Goal: Information Seeking & Learning: Learn about a topic

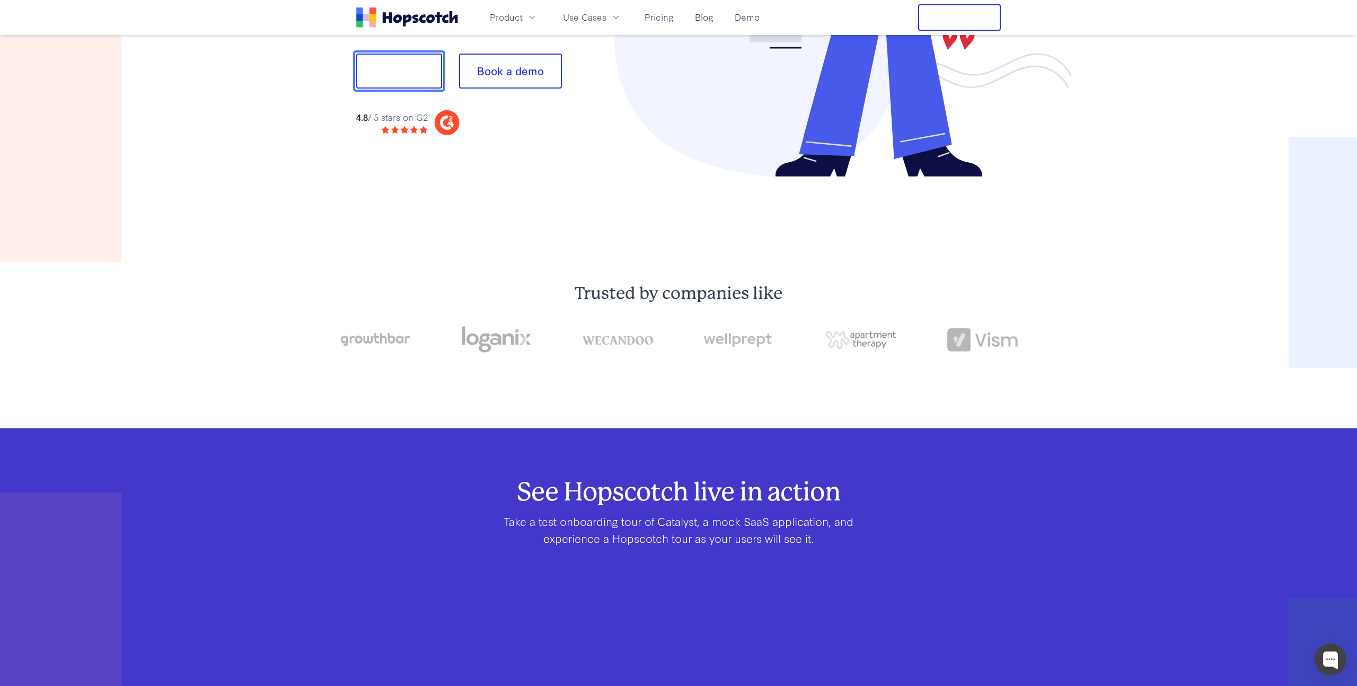
click at [422, 75] on button "Show me!" at bounding box center [399, 71] width 86 height 35
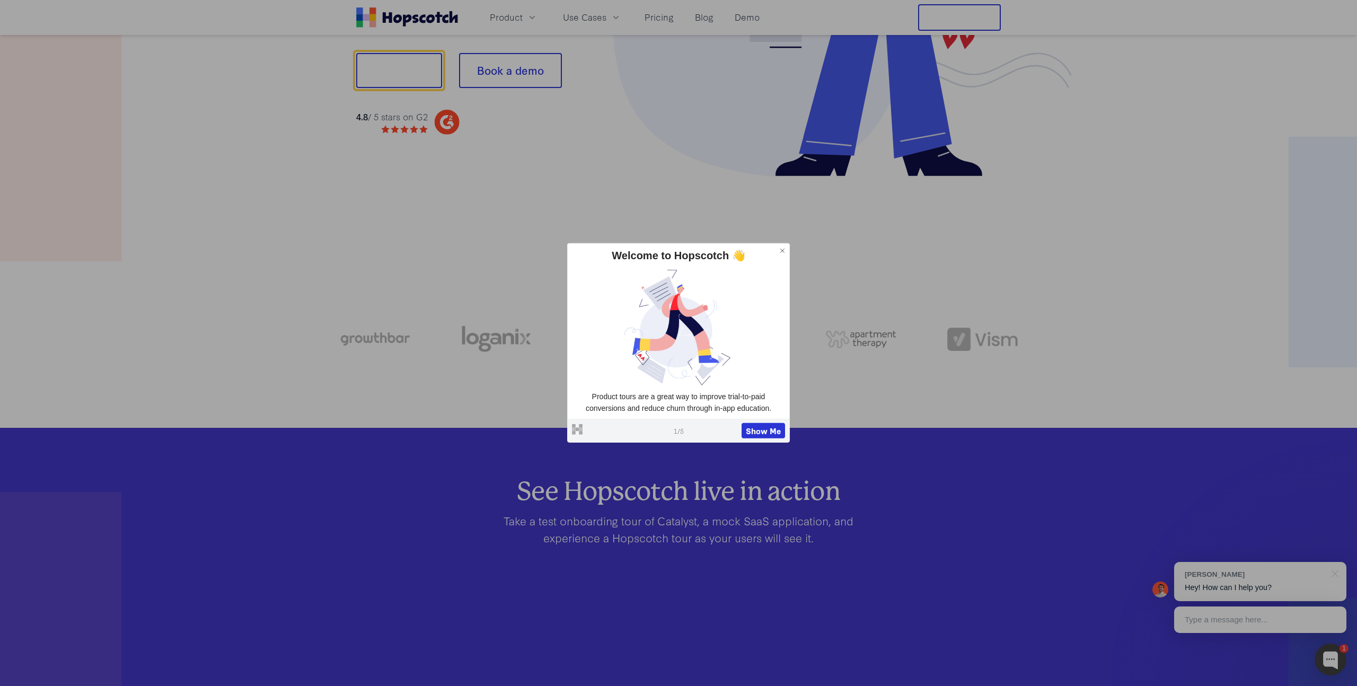
click at [712, 359] on img at bounding box center [678, 327] width 213 height 120
click at [750, 435] on button "Show Me" at bounding box center [763, 431] width 43 height 16
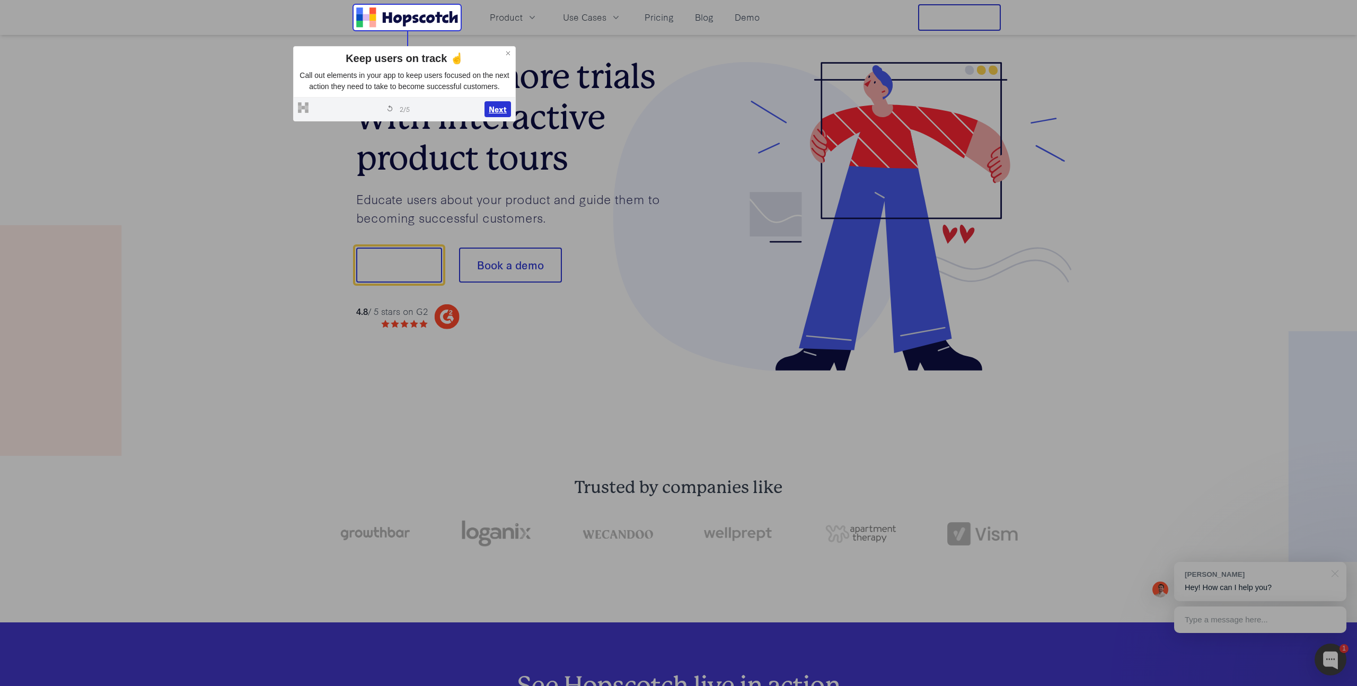
scroll to position [0, 0]
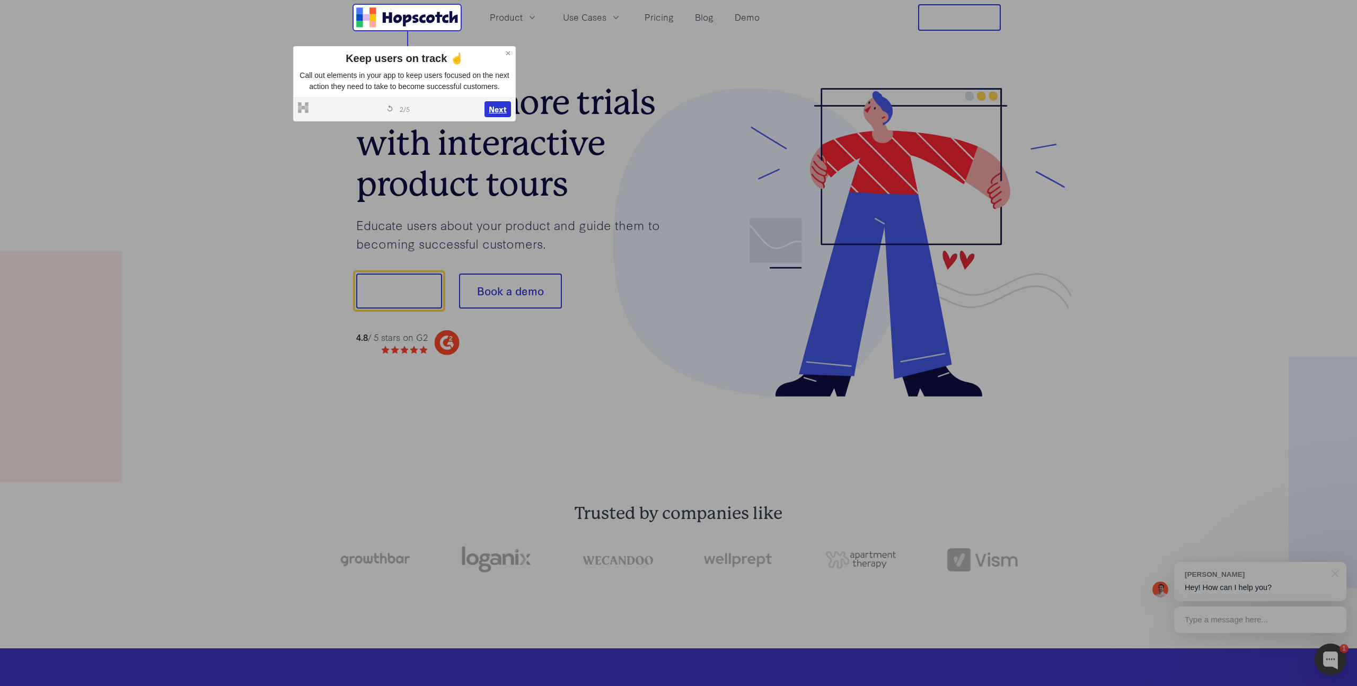
click at [500, 114] on button "Next" at bounding box center [498, 109] width 27 height 16
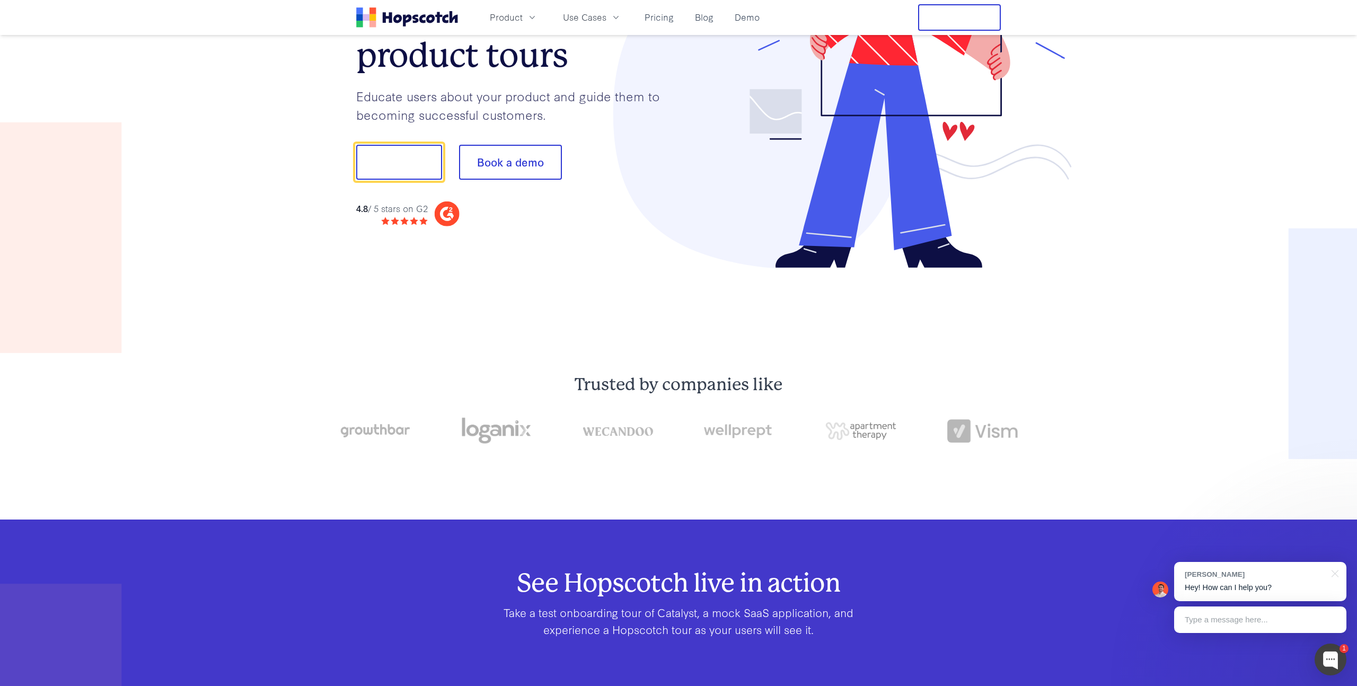
scroll to position [132, 0]
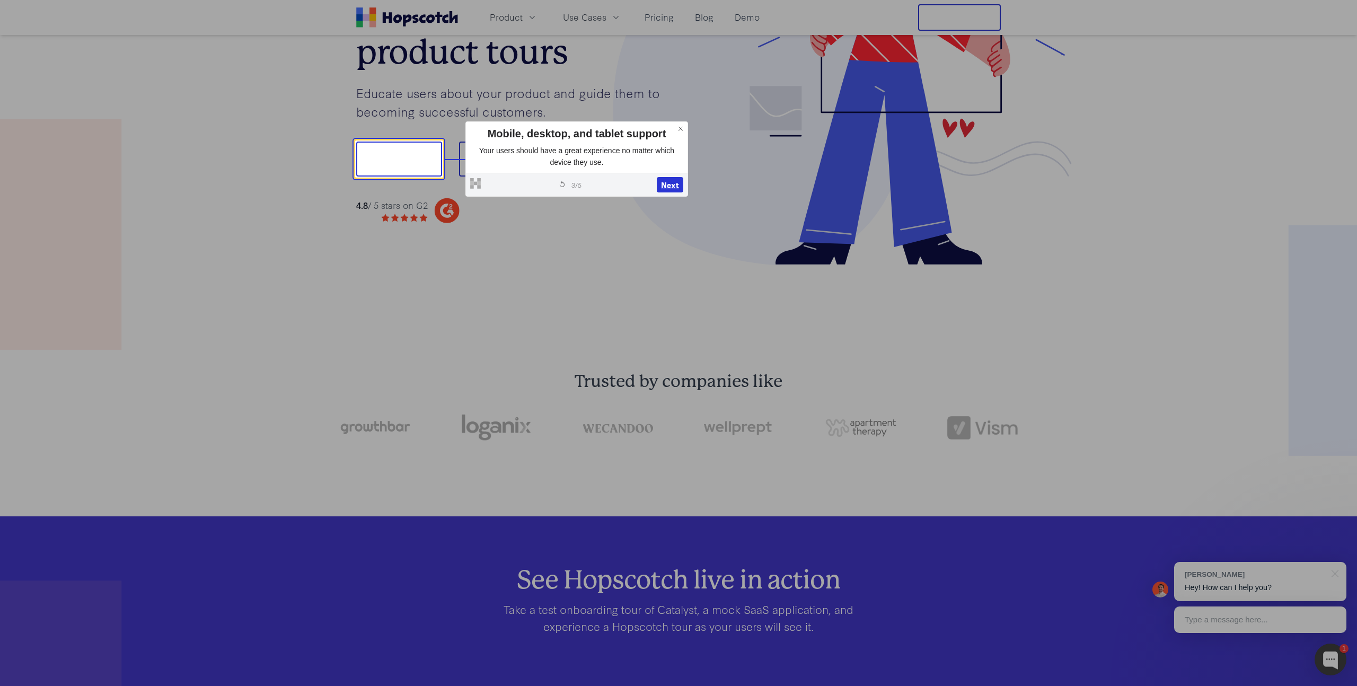
click at [668, 183] on button "Next" at bounding box center [670, 185] width 27 height 16
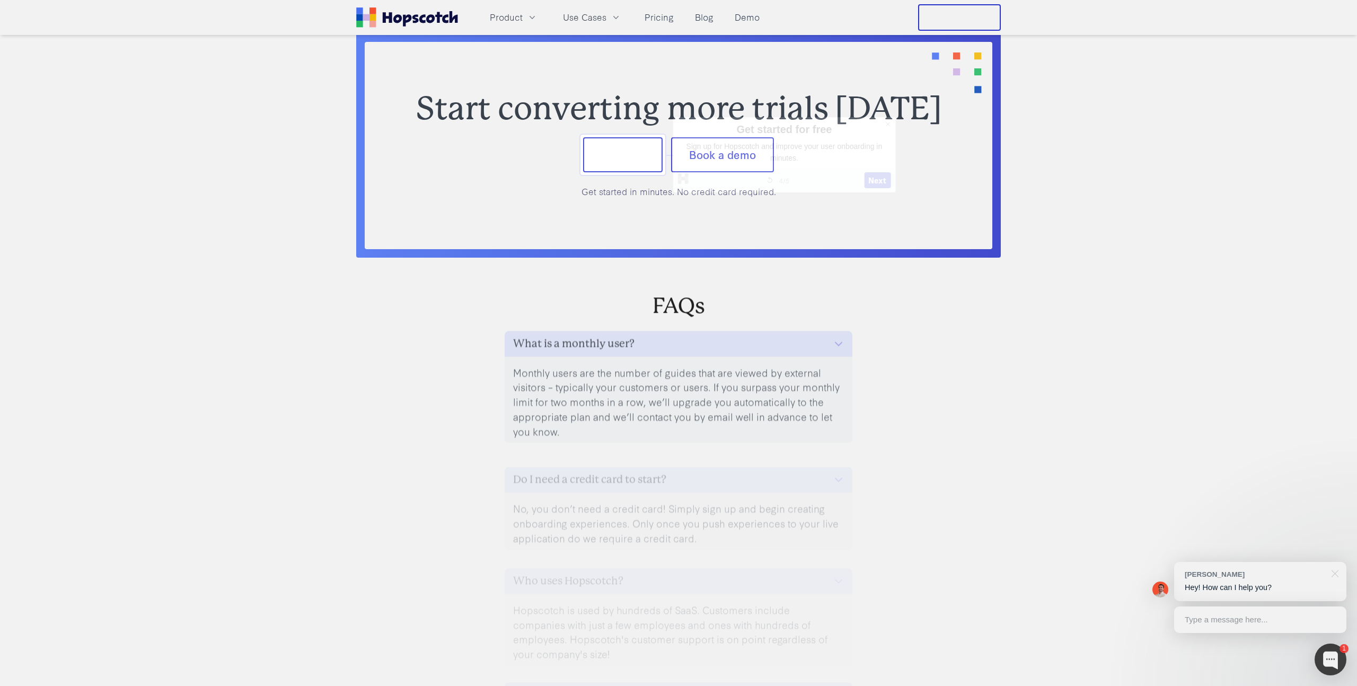
scroll to position [4578, 0]
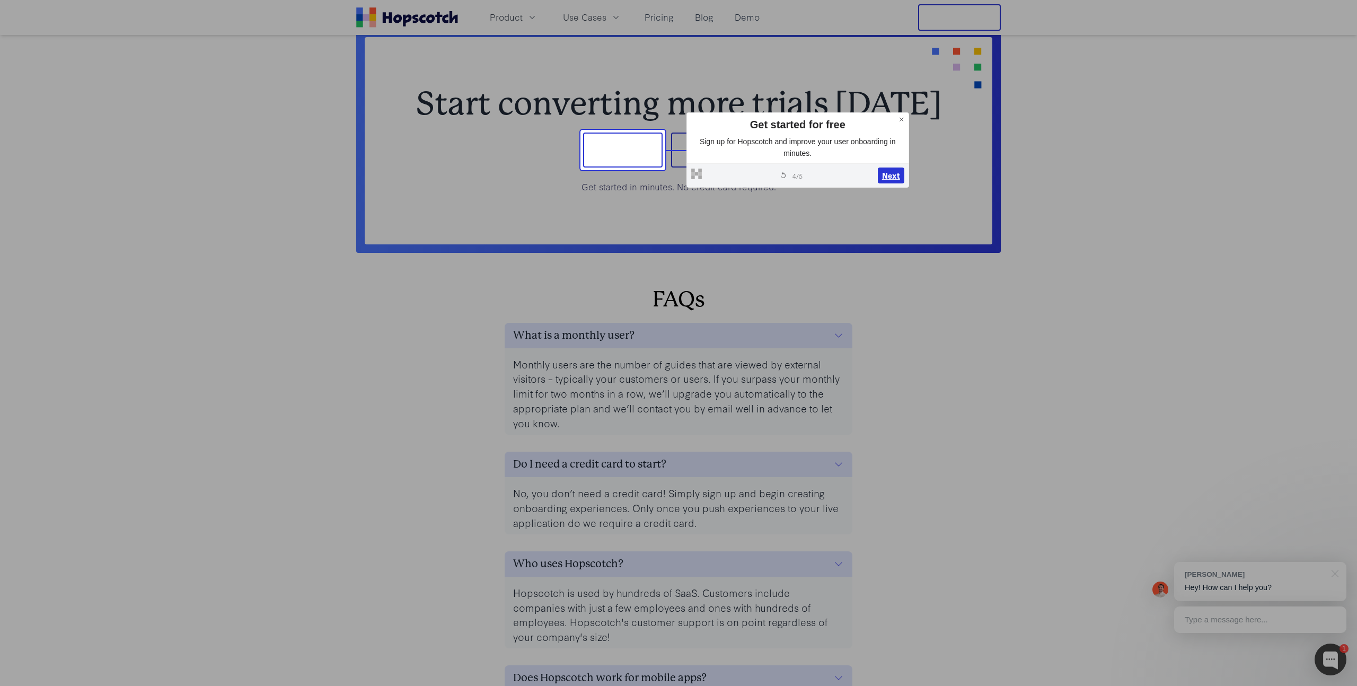
click at [893, 177] on button "Next" at bounding box center [891, 176] width 27 height 16
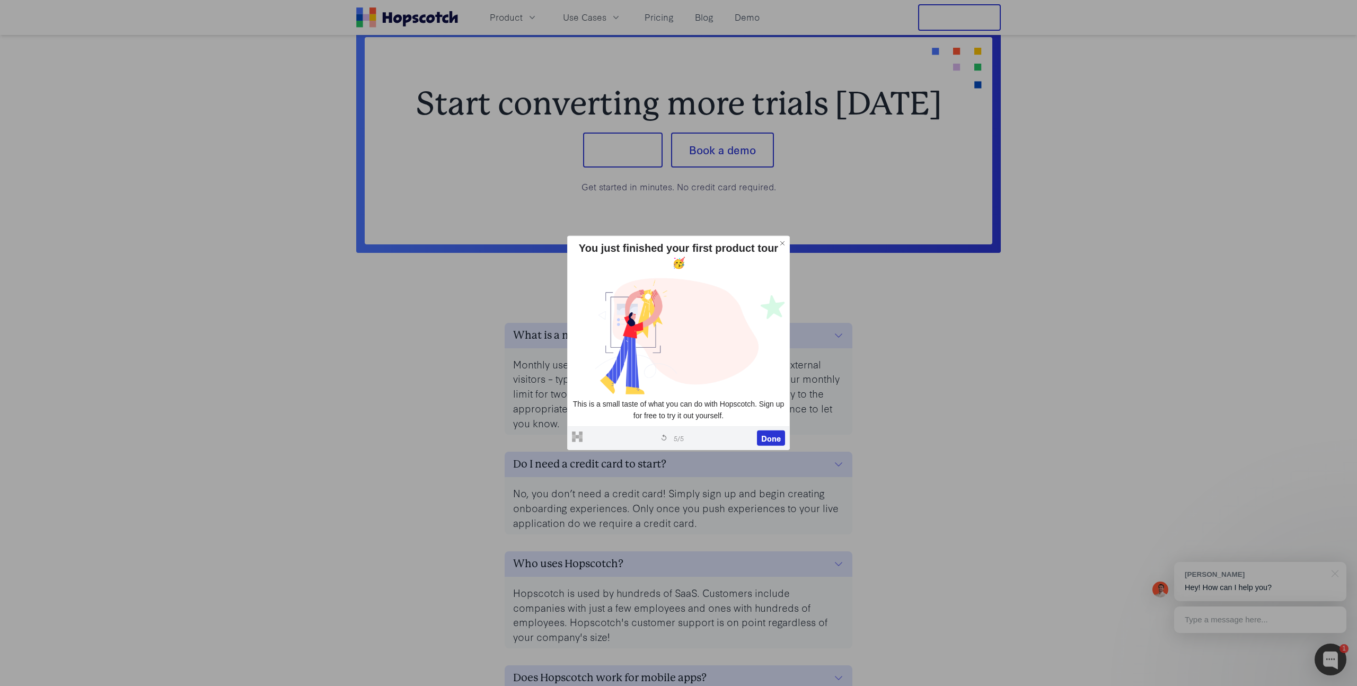
click at [786, 247] on icon at bounding box center [782, 243] width 7 height 7
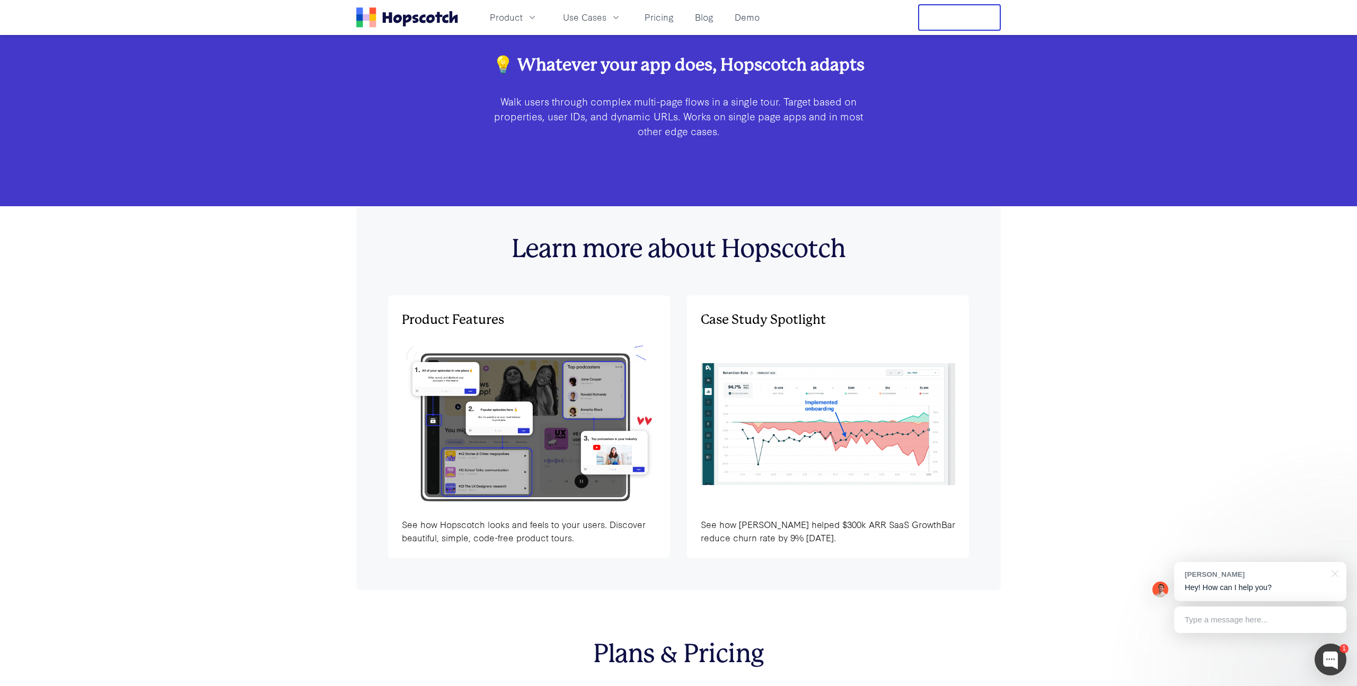
scroll to position [3347, 0]
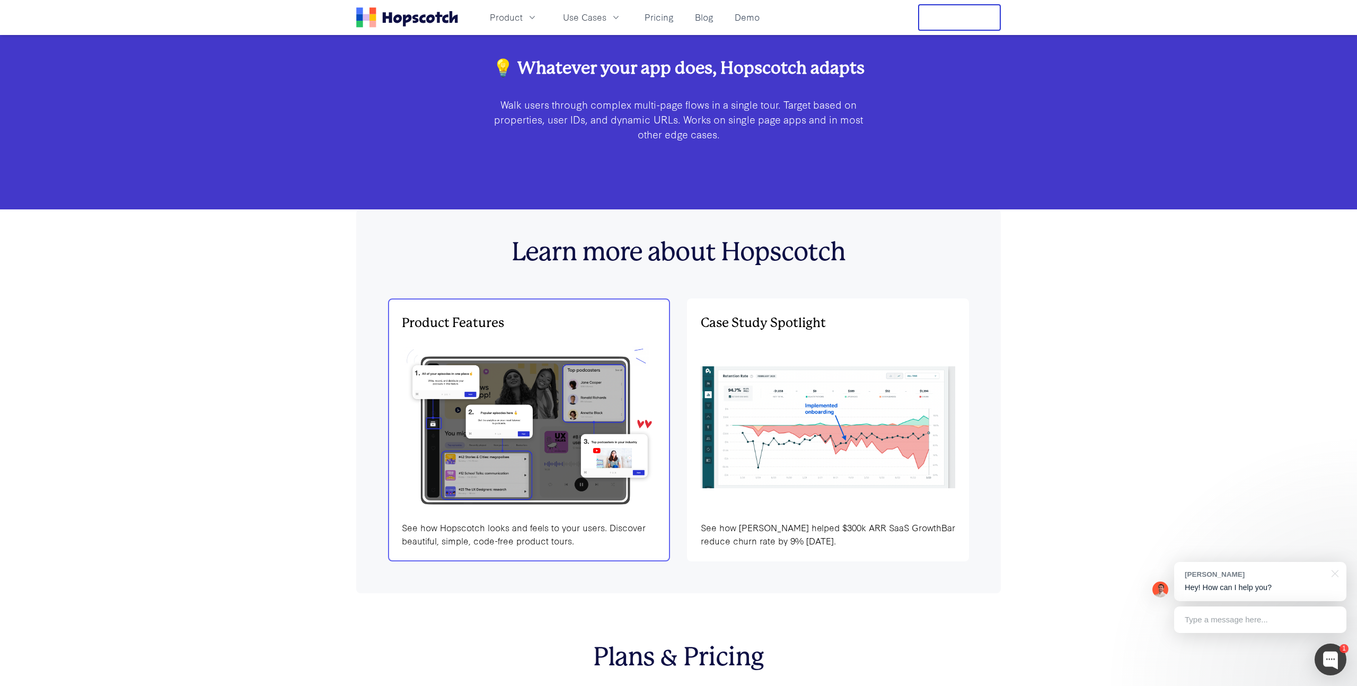
click at [540, 393] on img at bounding box center [529, 427] width 255 height 171
click at [650, 550] on link "Product Features See how Hopscotch looks and feels to your users. Discover beau…" at bounding box center [529, 431] width 282 height 264
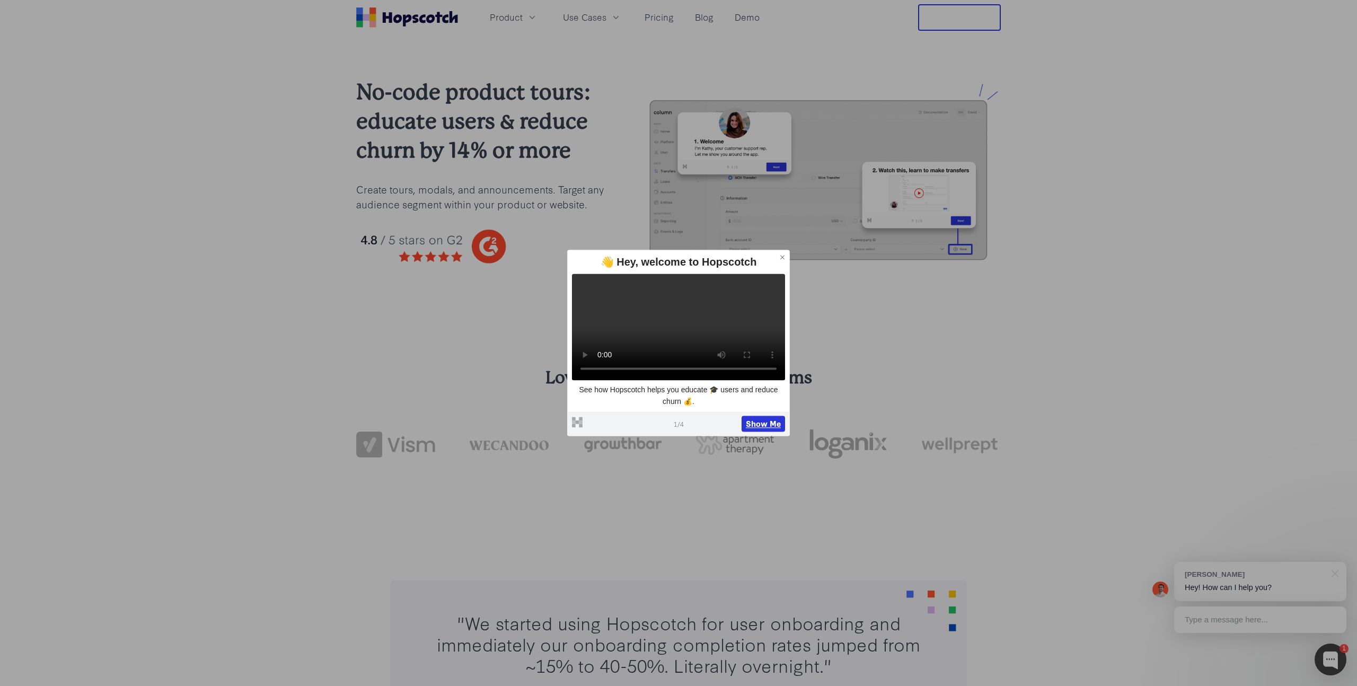
click at [768, 432] on button "Show Me" at bounding box center [763, 424] width 43 height 16
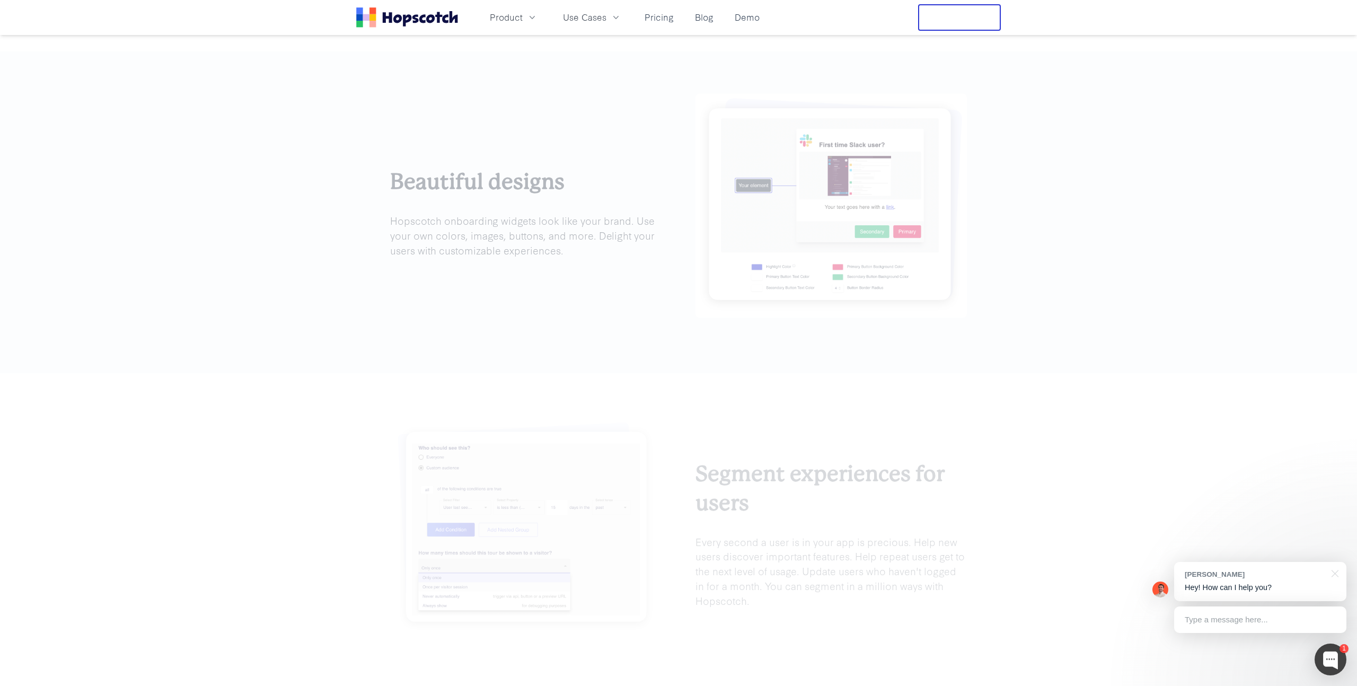
scroll to position [1661, 0]
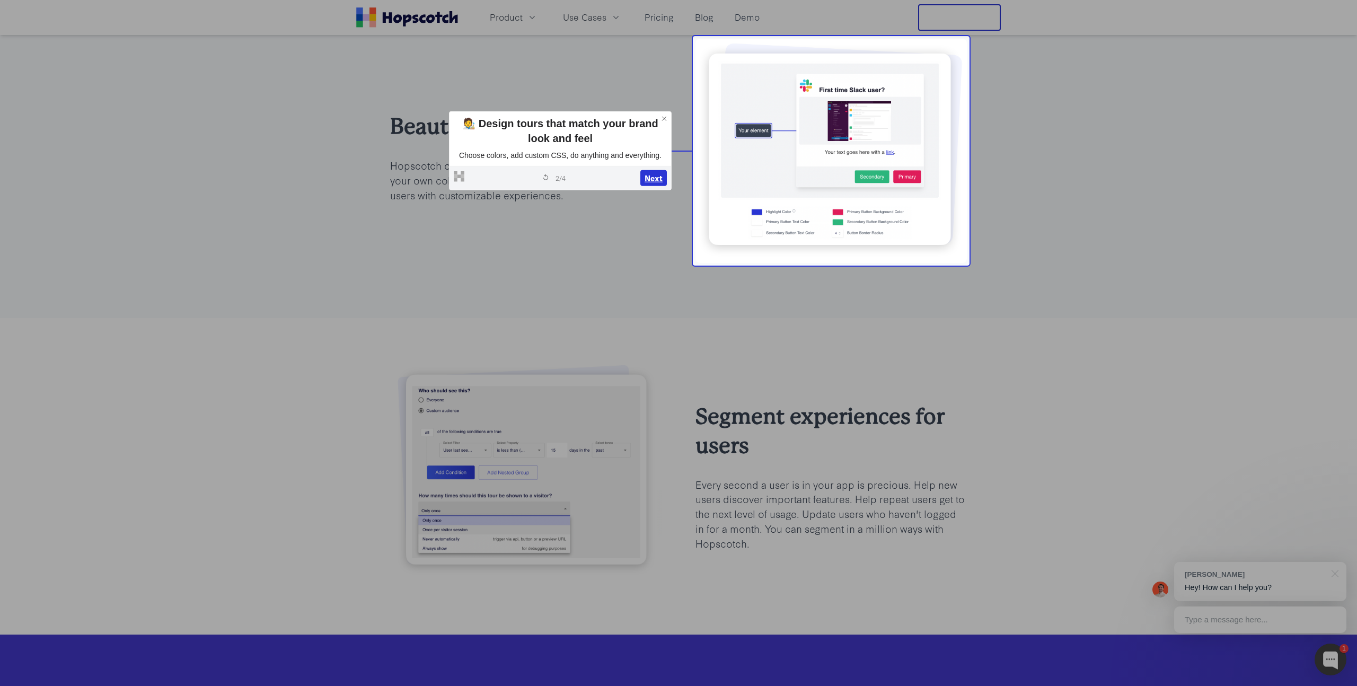
click at [647, 176] on button "Next" at bounding box center [654, 178] width 27 height 16
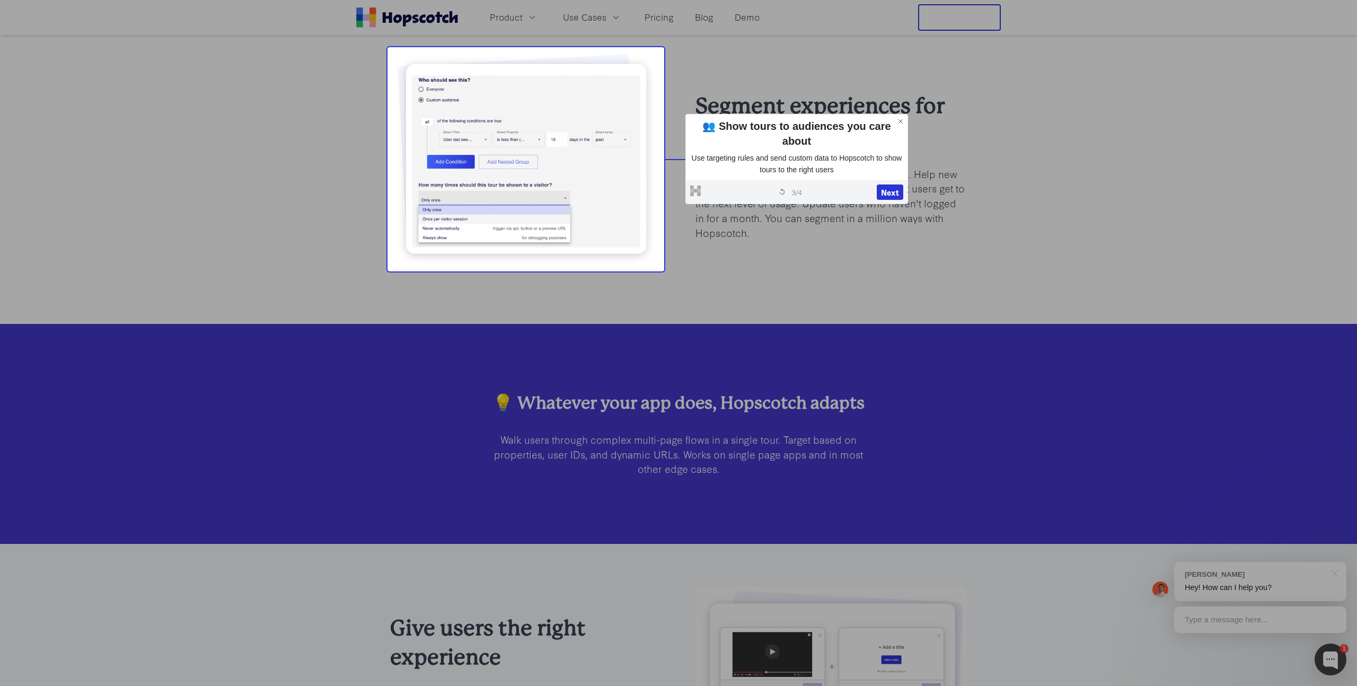
scroll to position [1970, 0]
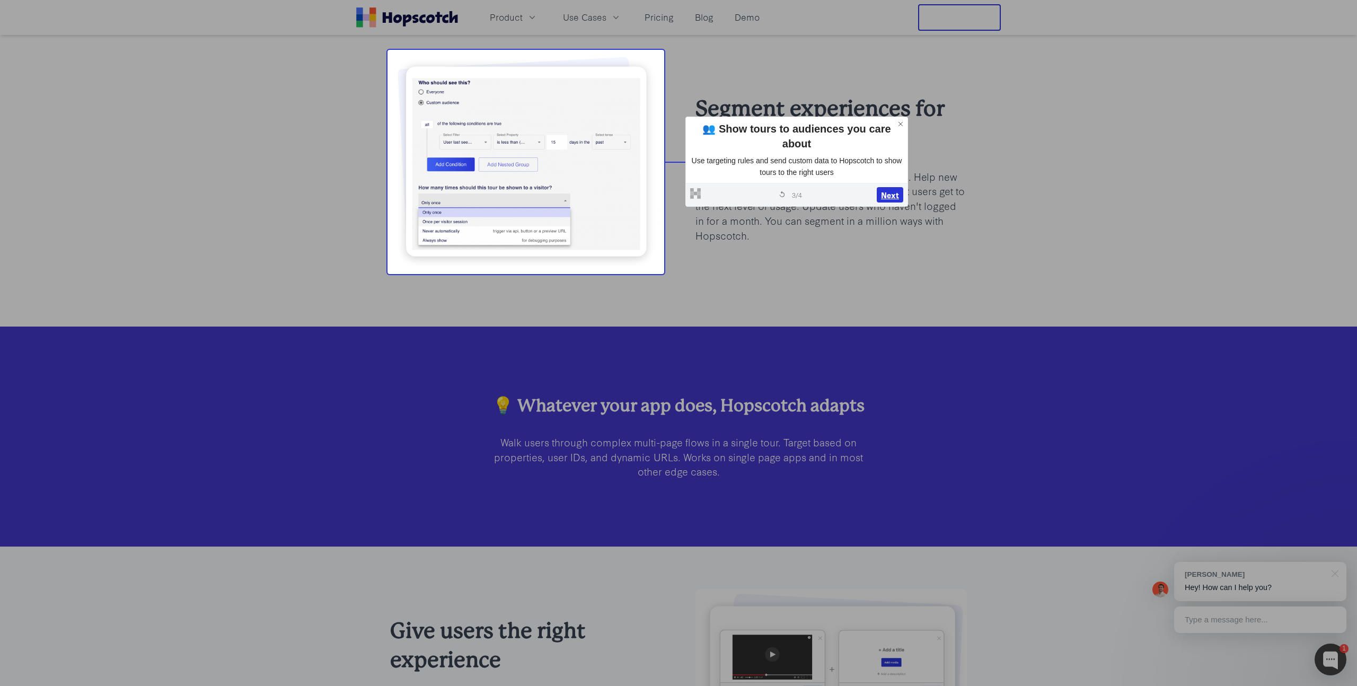
click at [897, 187] on button "Next" at bounding box center [890, 195] width 27 height 16
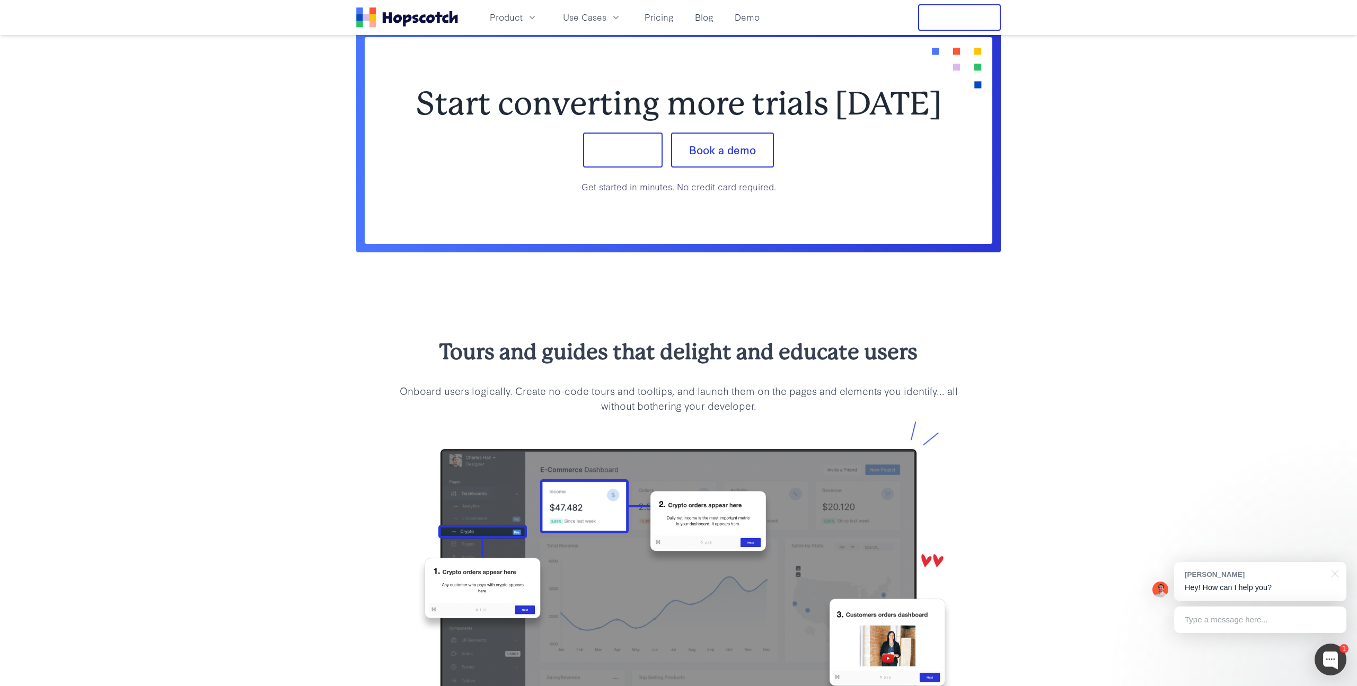
scroll to position [861, 0]
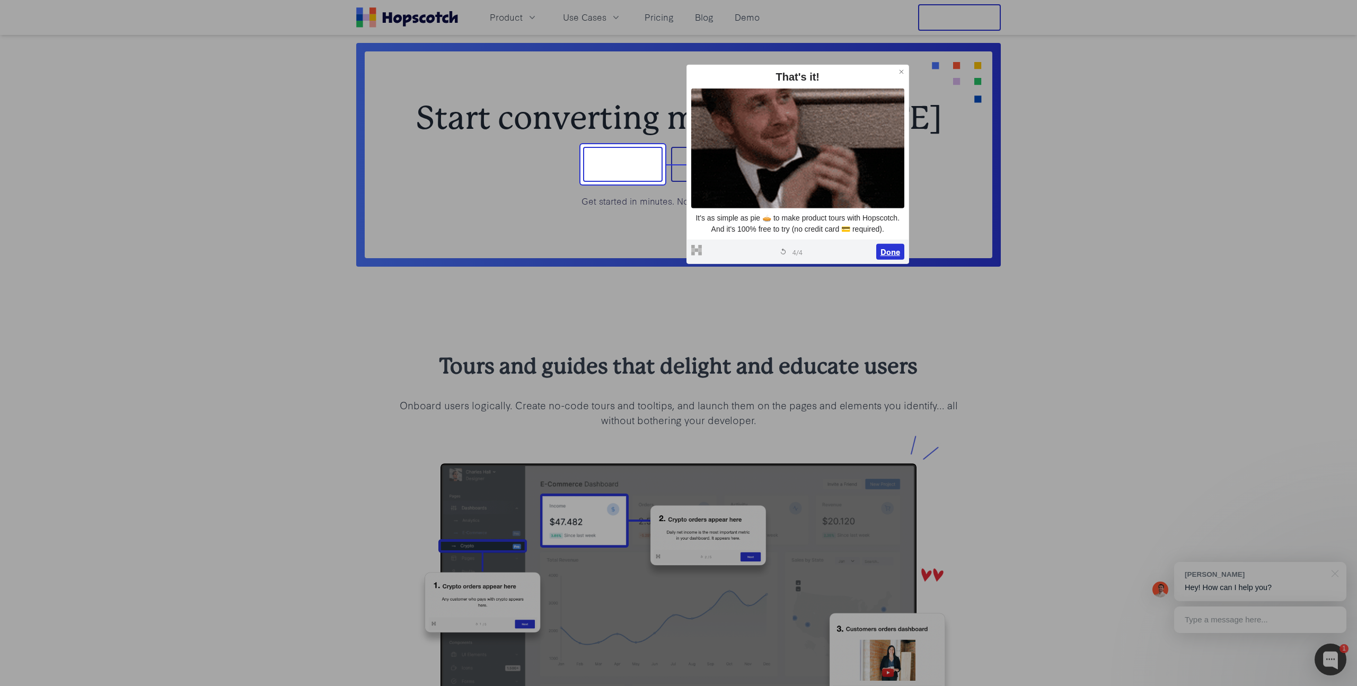
click at [880, 241] on div "Powered by Hopscotch Restart tour 4 / 4 Done" at bounding box center [798, 252] width 222 height 24
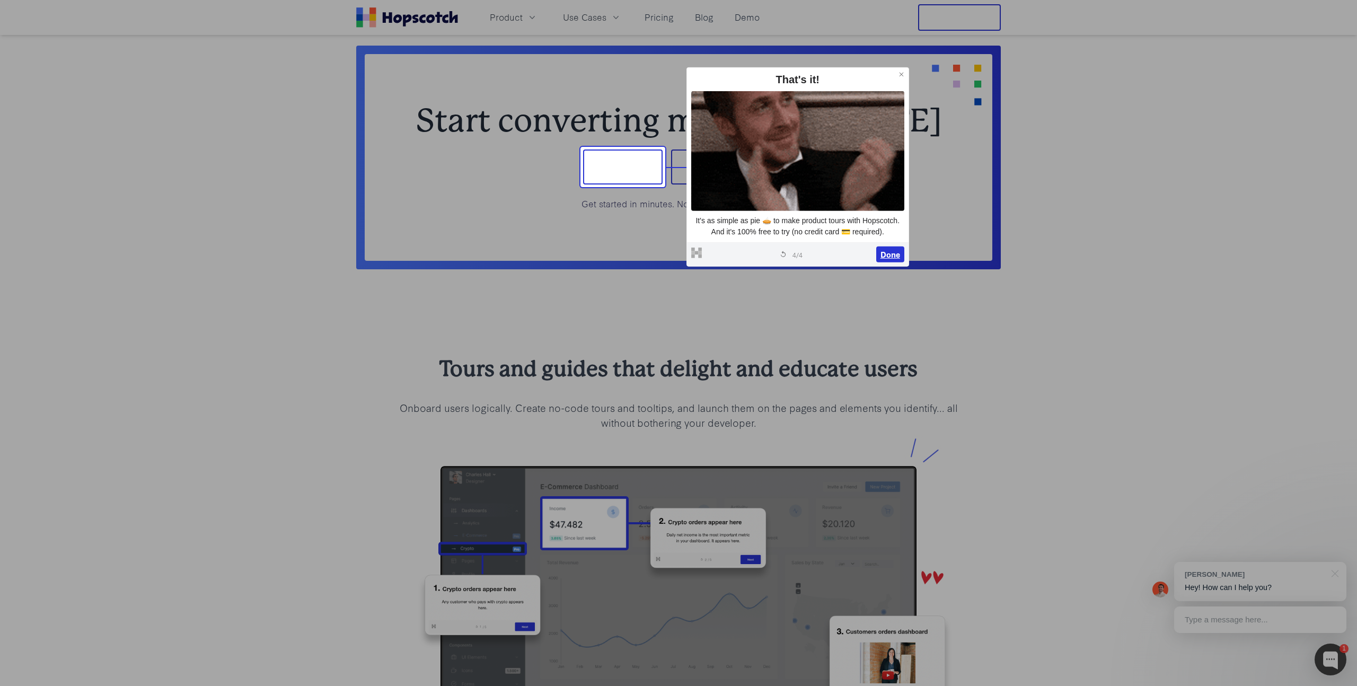
click at [883, 250] on button "Done" at bounding box center [891, 255] width 28 height 16
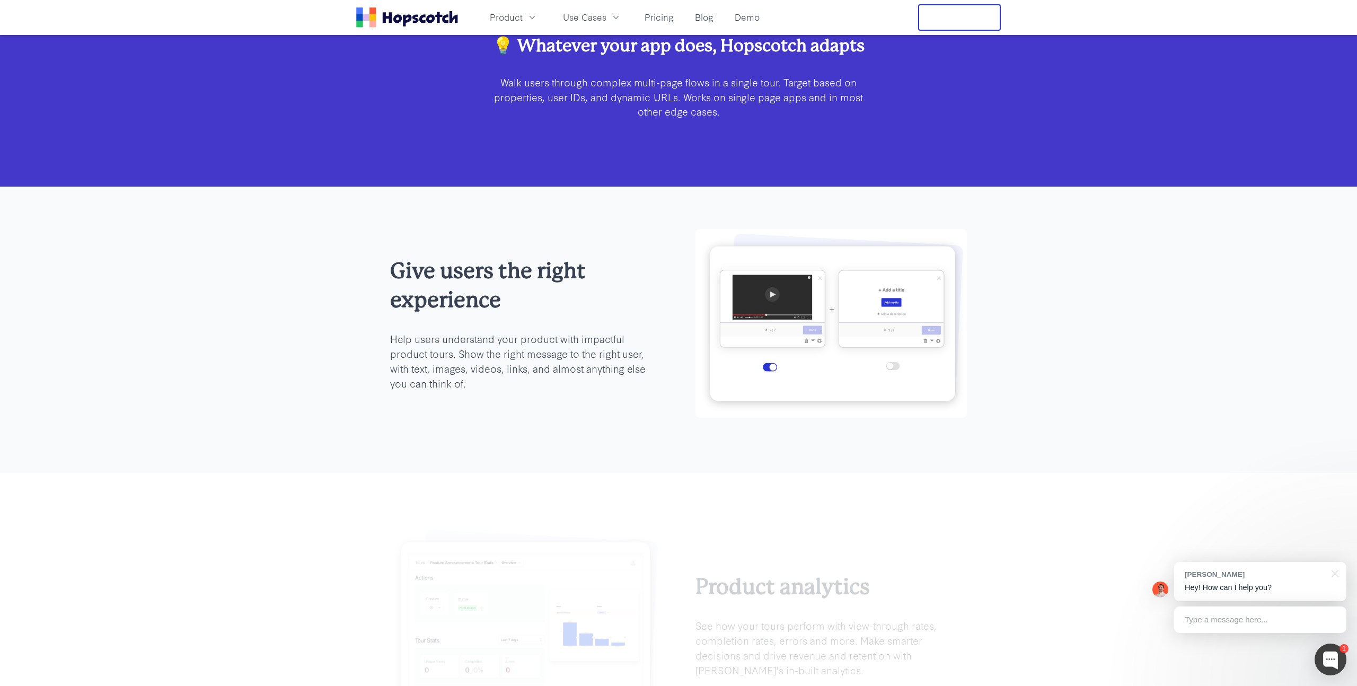
scroll to position [2369, 0]
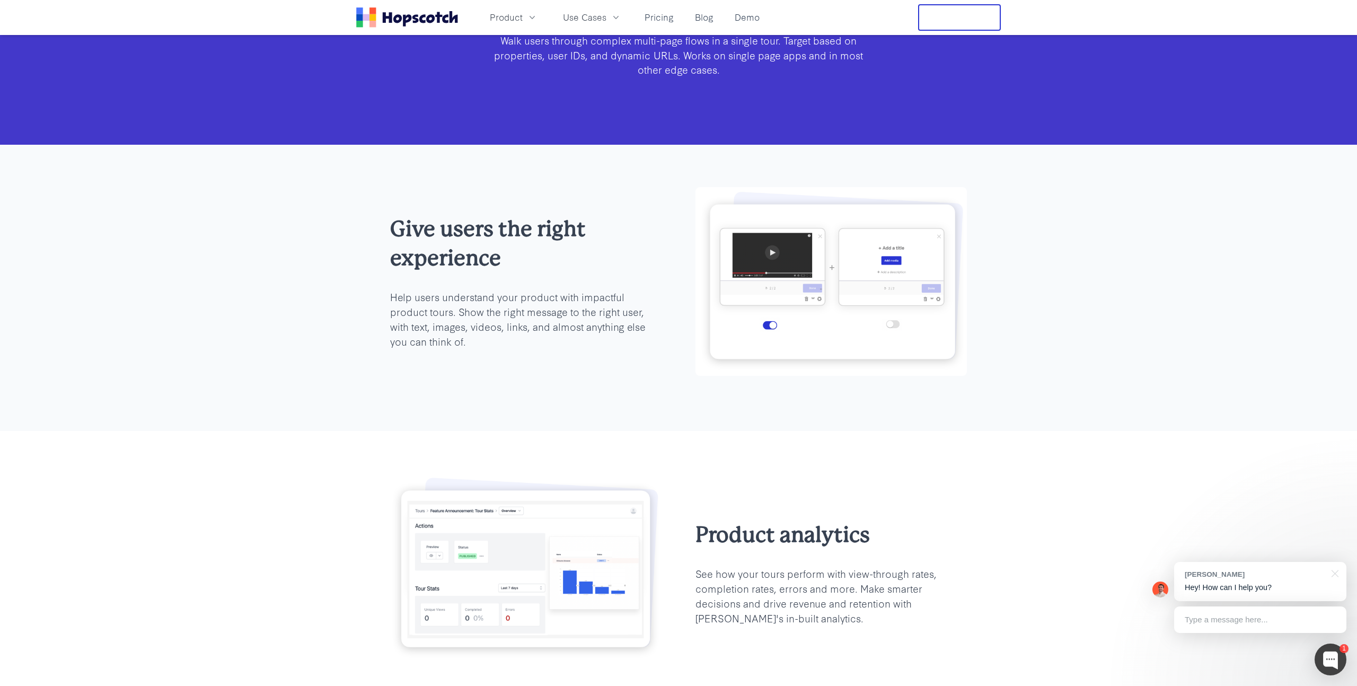
click at [770, 308] on img at bounding box center [831, 281] width 271 height 188
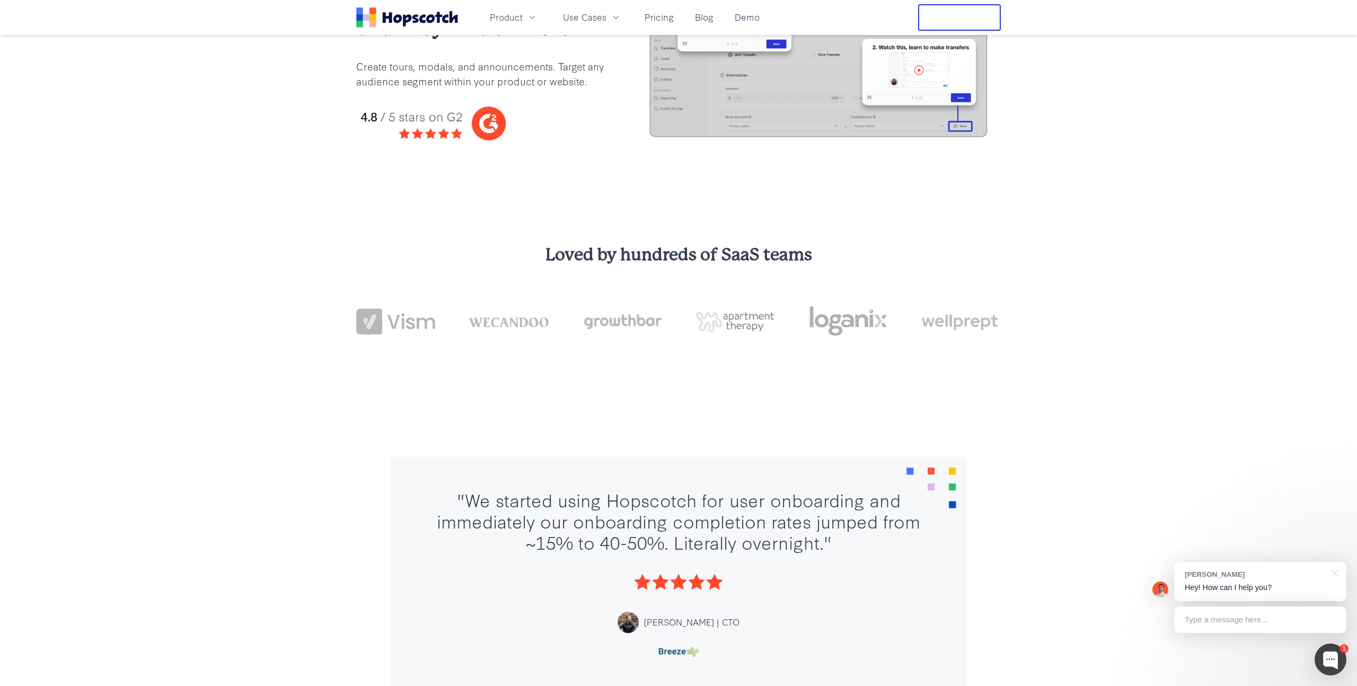
scroll to position [0, 0]
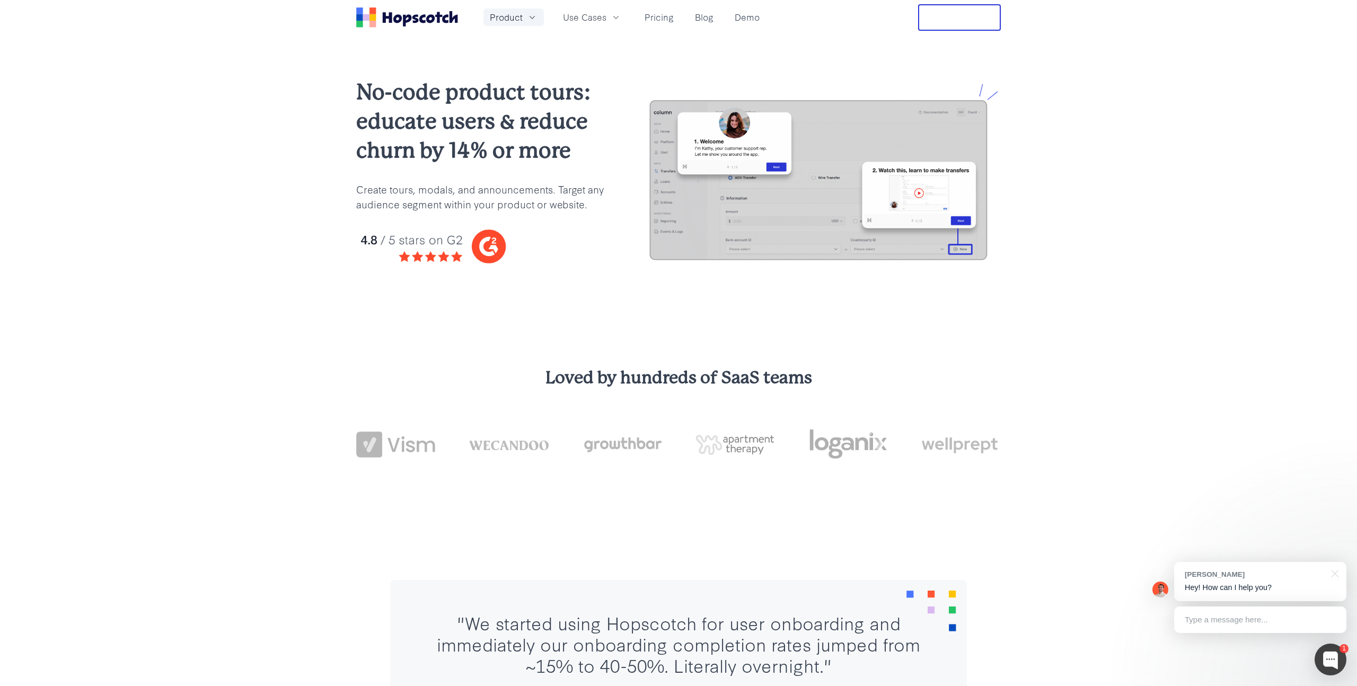
click at [525, 14] on button "Product" at bounding box center [514, 16] width 60 height 17
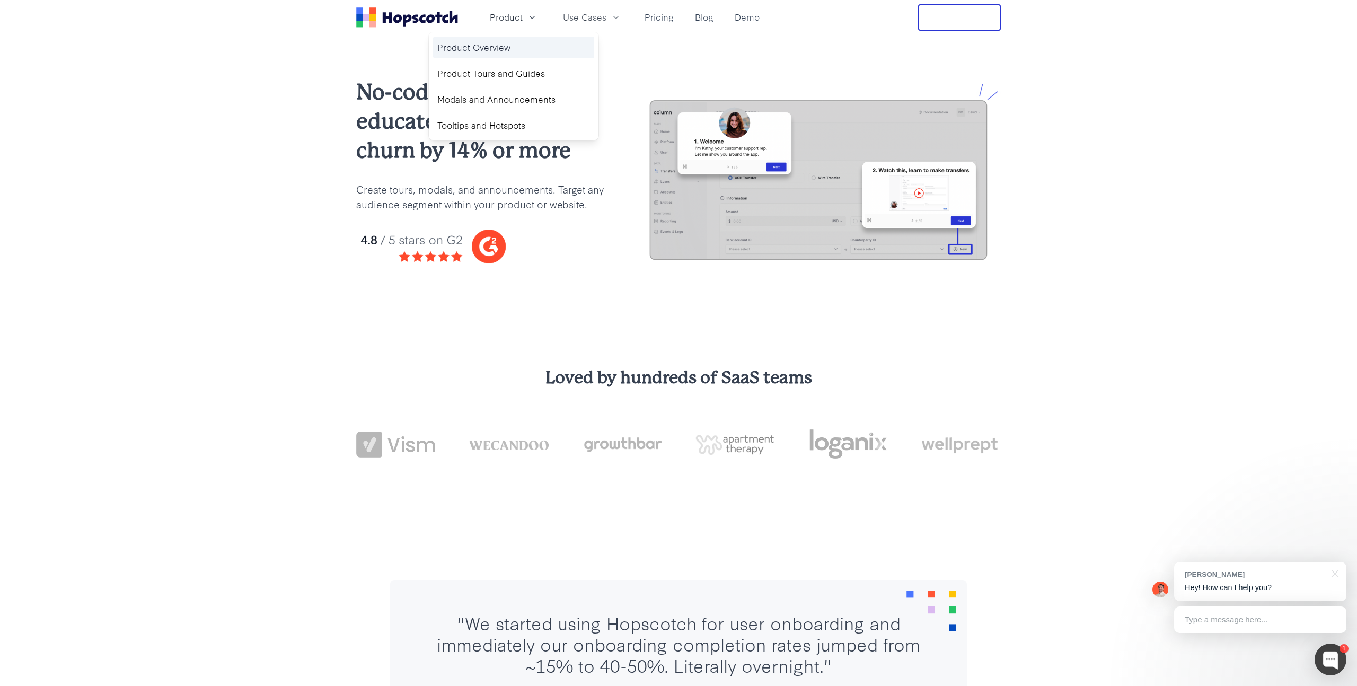
click at [502, 46] on link "Product Overview" at bounding box center [513, 48] width 161 height 22
click at [501, 42] on link "Product Overview" at bounding box center [513, 48] width 161 height 22
click at [499, 54] on link "Product Overview" at bounding box center [513, 48] width 161 height 22
click at [486, 75] on link "Product Tours and Guides" at bounding box center [513, 74] width 161 height 22
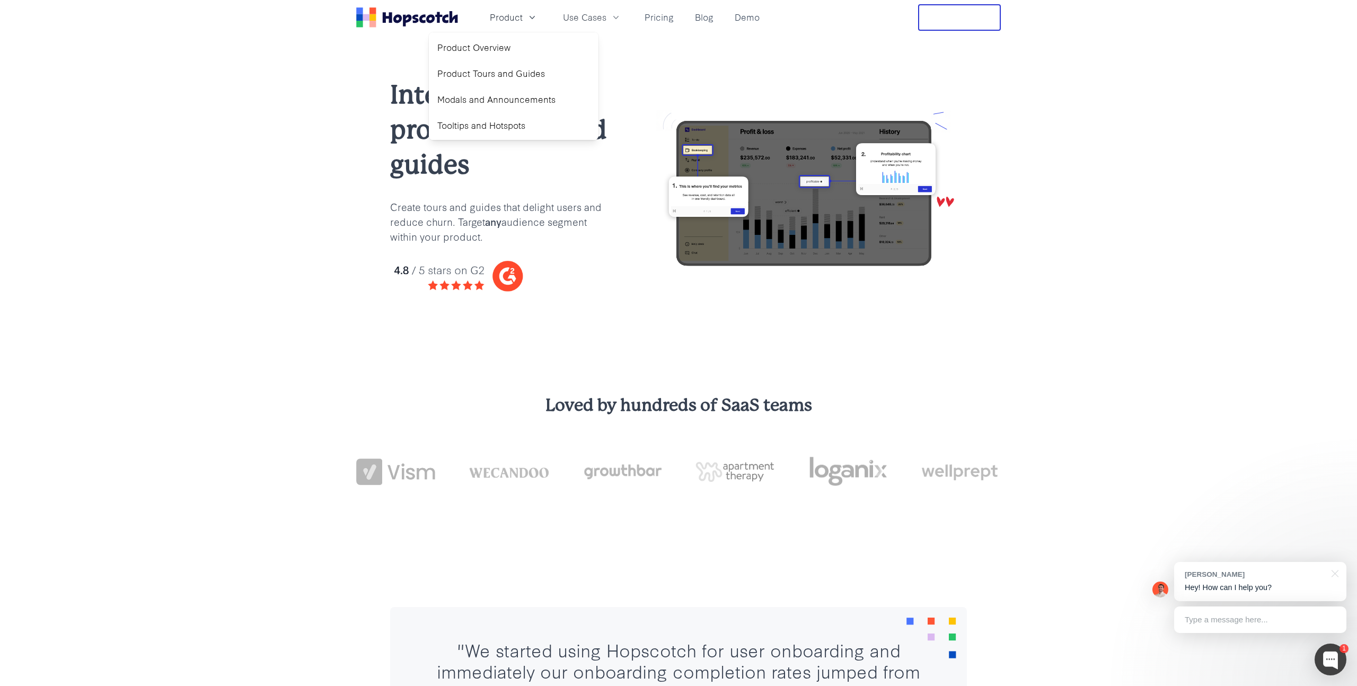
click at [1110, 176] on div "Interactive product tours and guides Create tours and guides that delight users…" at bounding box center [678, 193] width 1357 height 317
click at [537, 21] on button "Product" at bounding box center [514, 16] width 60 height 17
click at [524, 102] on link "Modals and Announcements" at bounding box center [513, 100] width 161 height 22
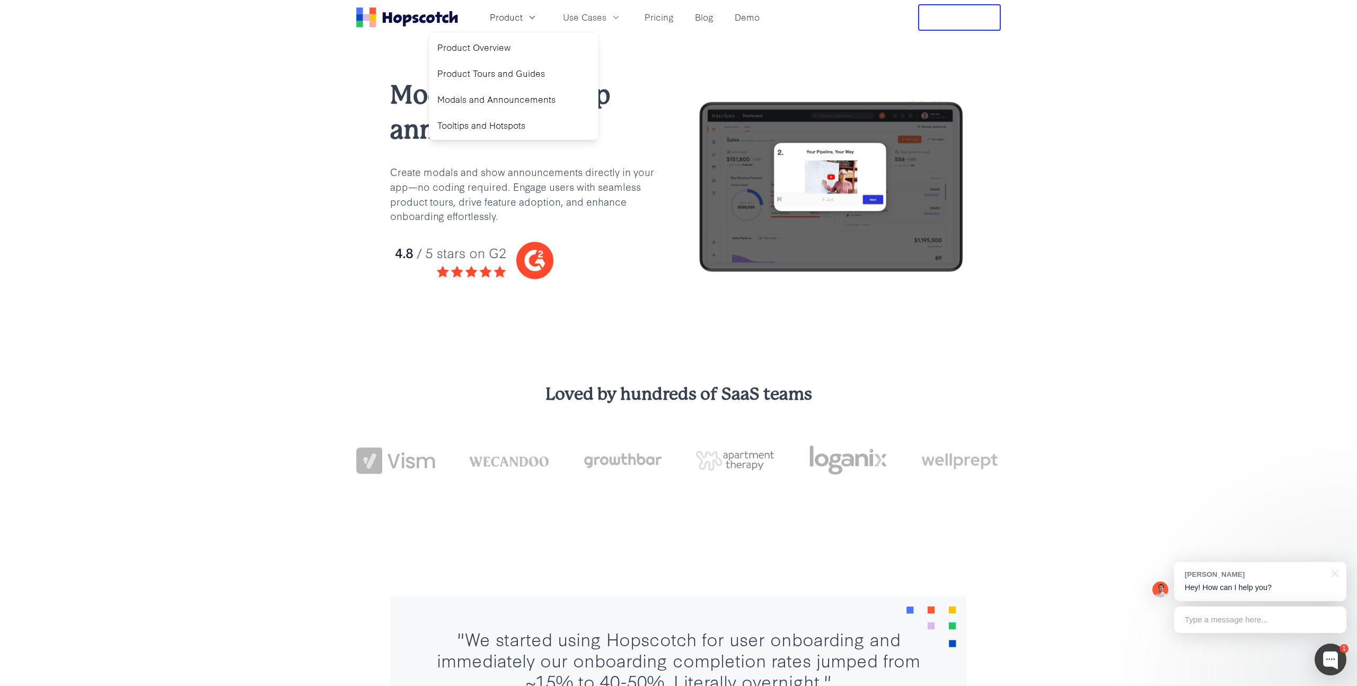
click at [1106, 151] on div "Modals and in-app announcements Create modals and show announcements directly i…" at bounding box center [678, 187] width 1357 height 305
click at [513, 11] on span "Product" at bounding box center [506, 17] width 33 height 13
click at [544, 126] on link "Tooltips and Hotspots" at bounding box center [513, 126] width 161 height 22
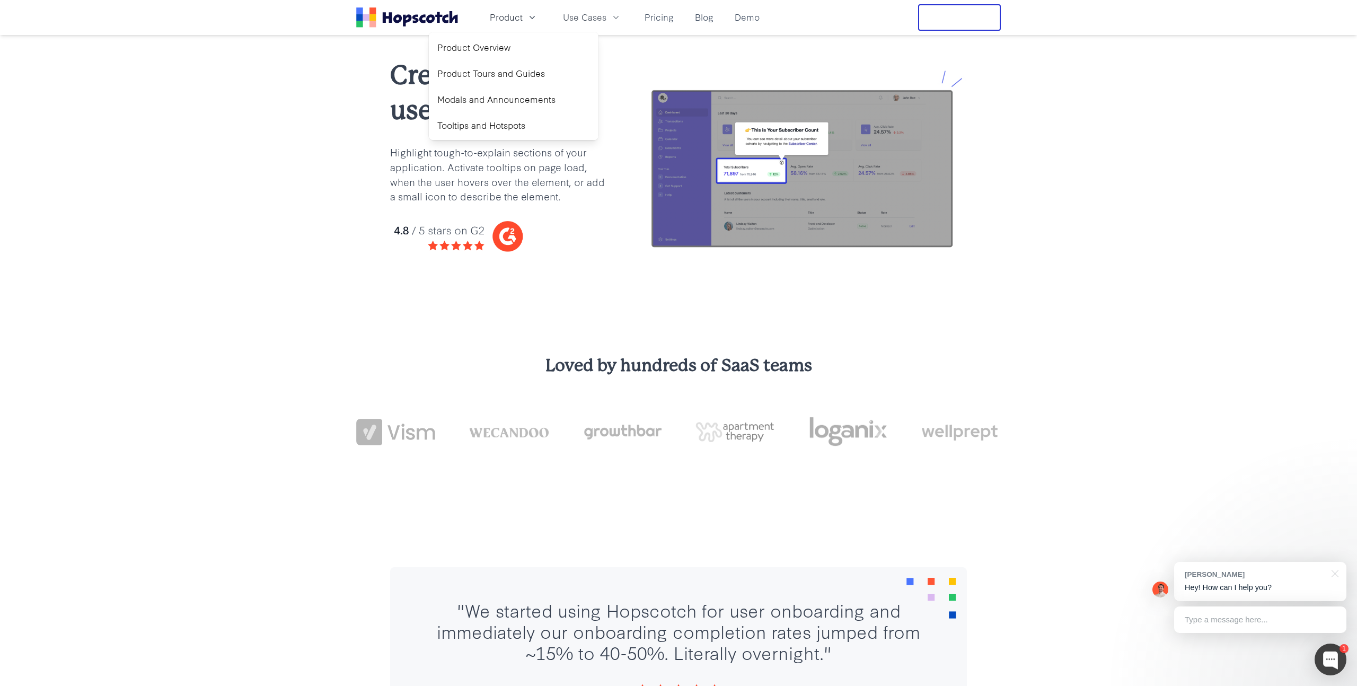
click at [485, 186] on p "Highlight tough-to-explain sections of your application. Activate tooltips on p…" at bounding box center [500, 174] width 221 height 59
click at [532, 191] on p "Highlight tough-to-explain sections of your application. Activate tooltips on p…" at bounding box center [500, 174] width 221 height 59
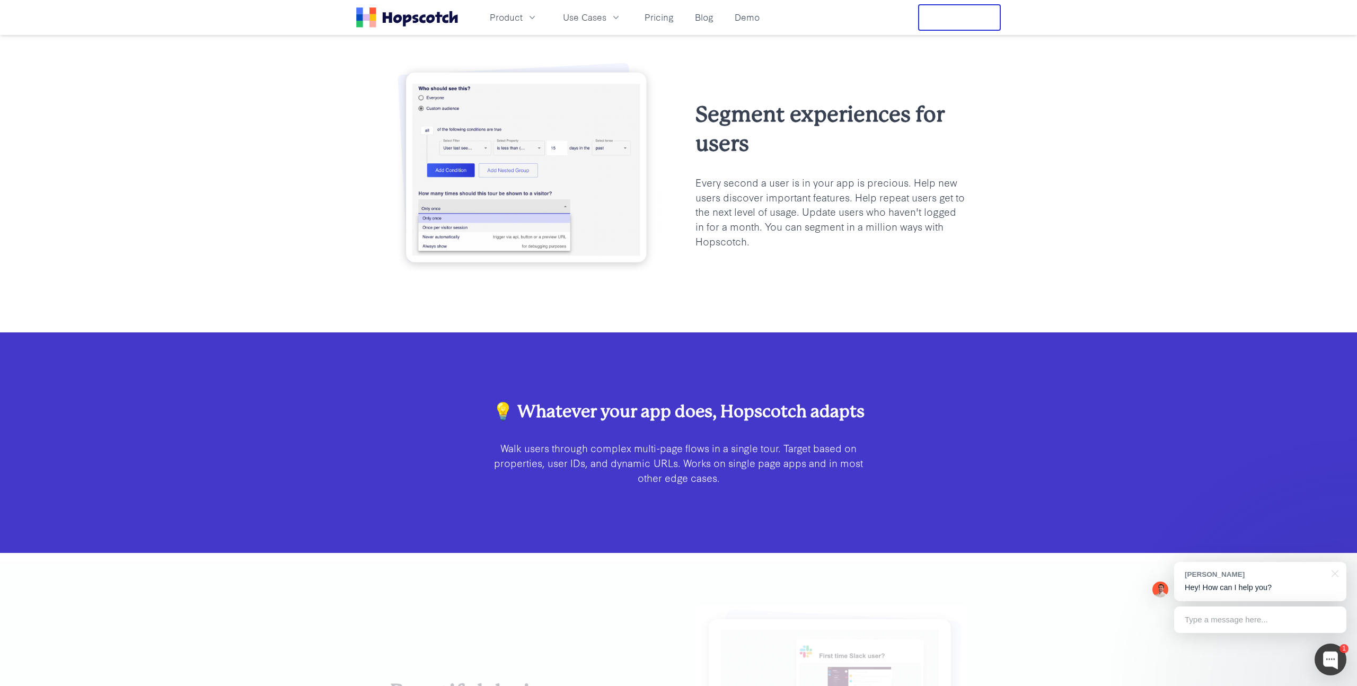
scroll to position [2032, 0]
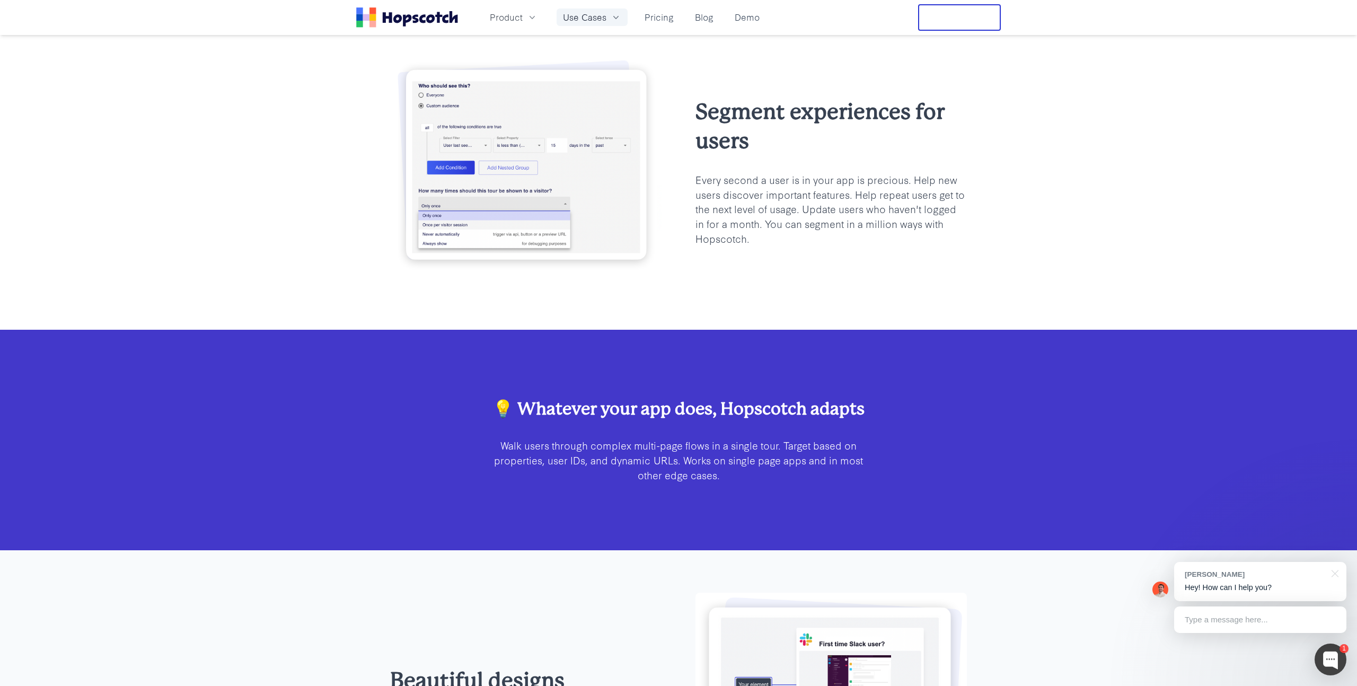
click at [571, 11] on span "Use Cases" at bounding box center [584, 17] width 43 height 13
click at [552, 49] on link "User Onboarding" at bounding box center [592, 48] width 161 height 22
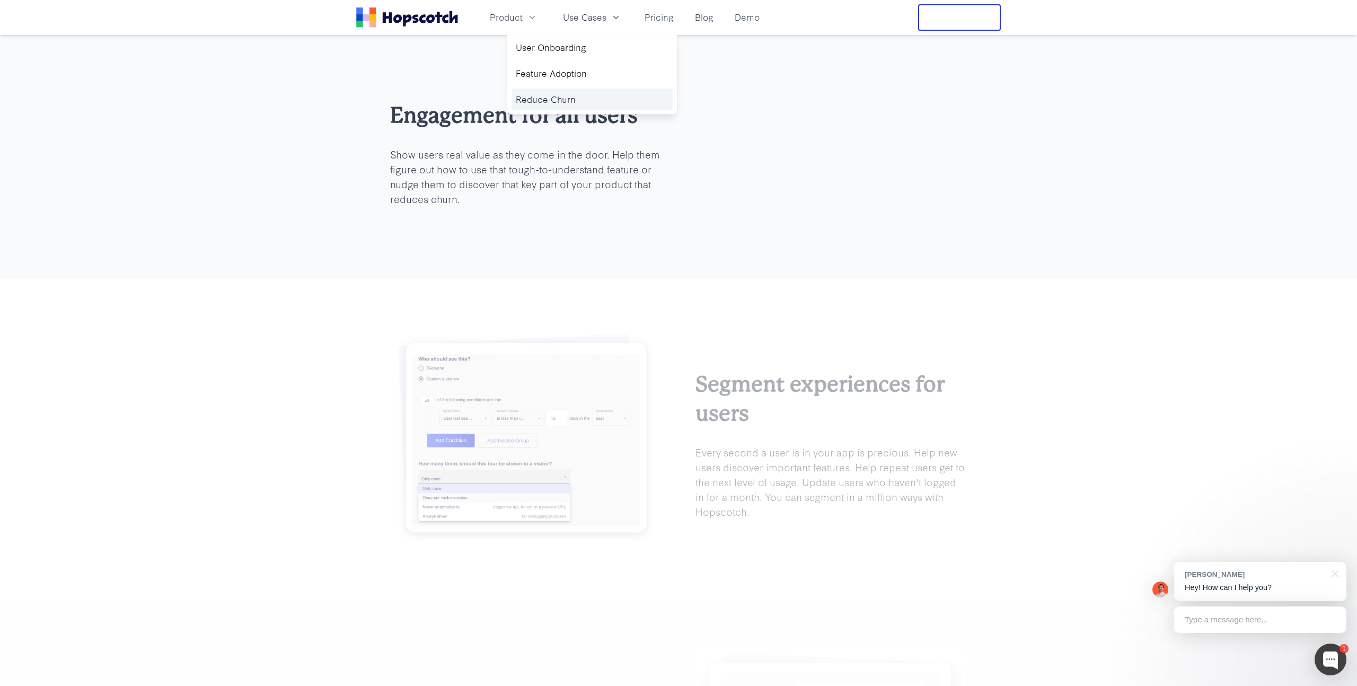
scroll to position [623, 0]
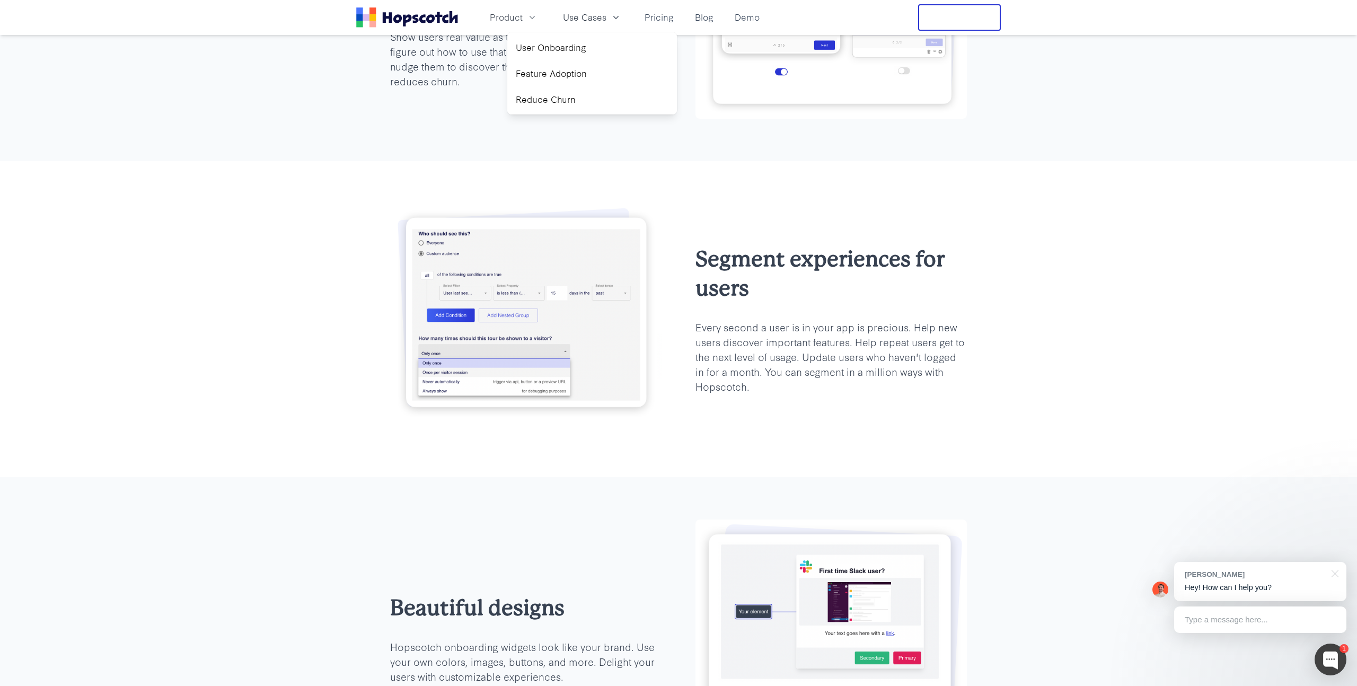
click at [376, 110] on div "Engagement for all users Show users real value as they come in the door. Help t…" at bounding box center [678, 29] width 611 height 179
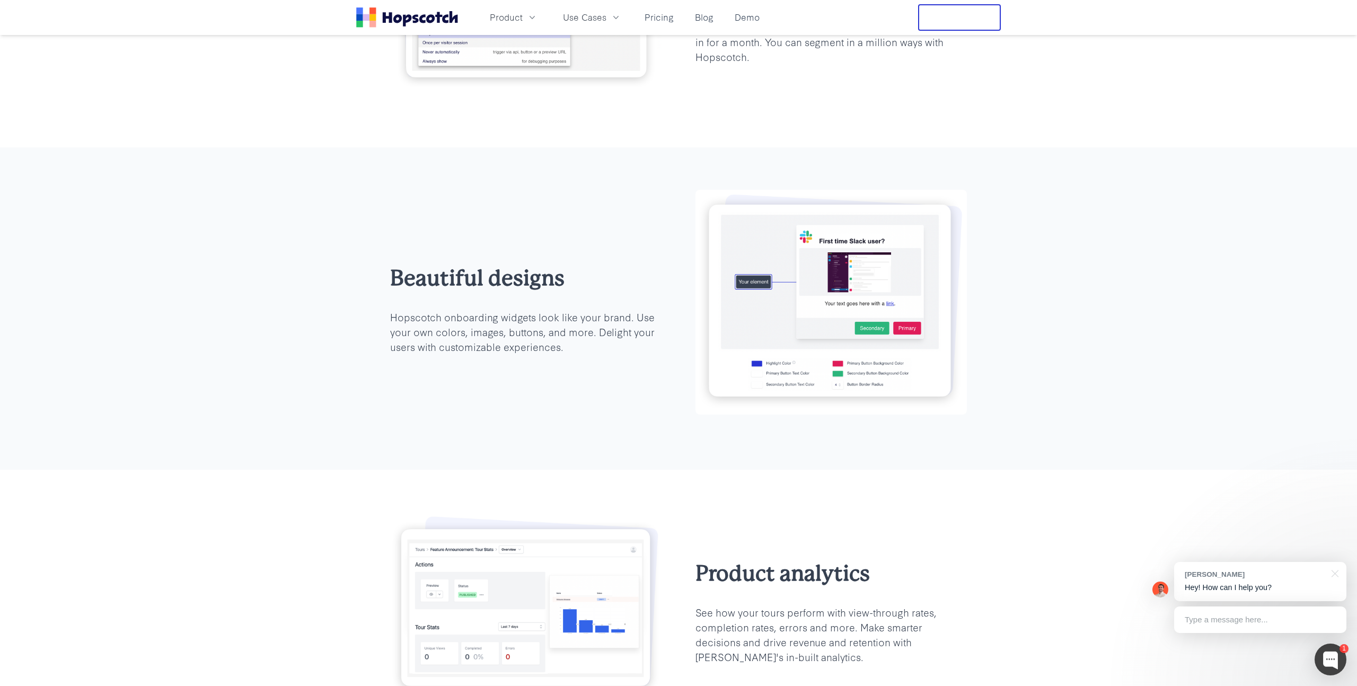
scroll to position [948, 0]
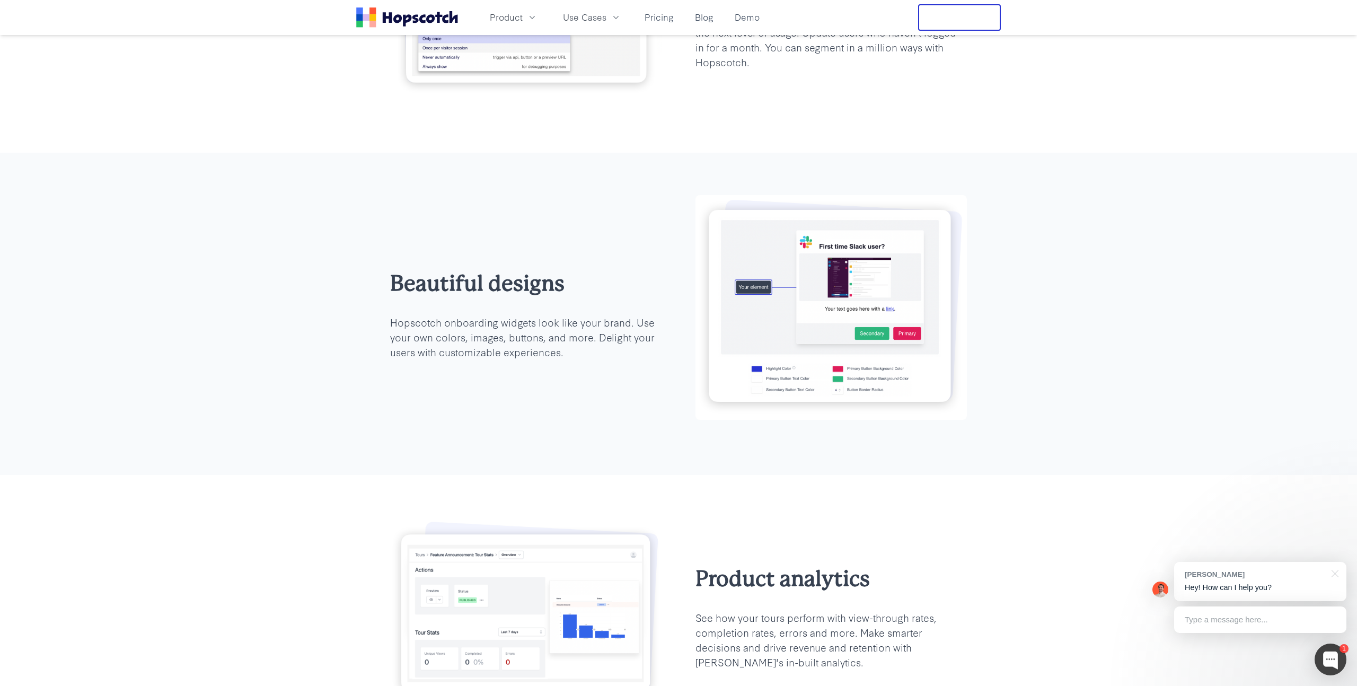
scroll to position [17, 0]
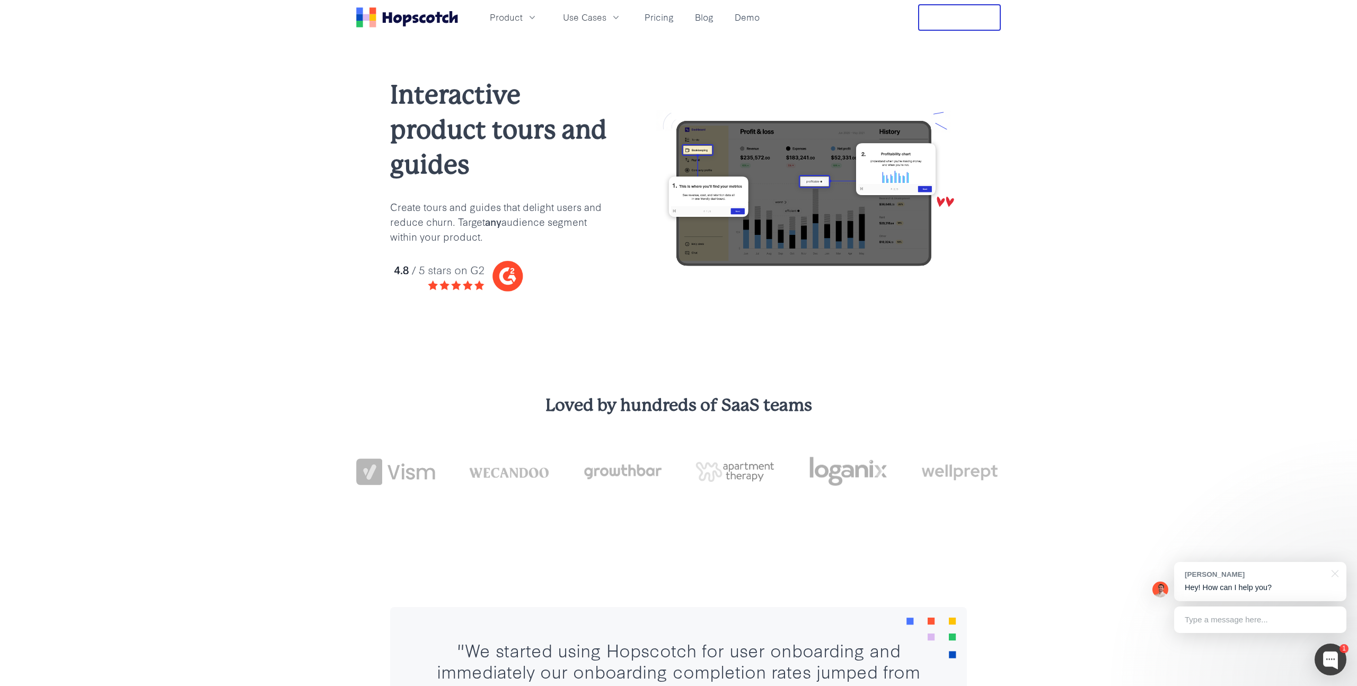
scroll to position [2, 0]
